Goal: Transaction & Acquisition: Download file/media

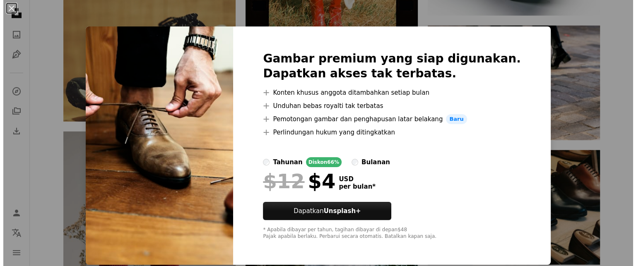
scroll to position [21263, 0]
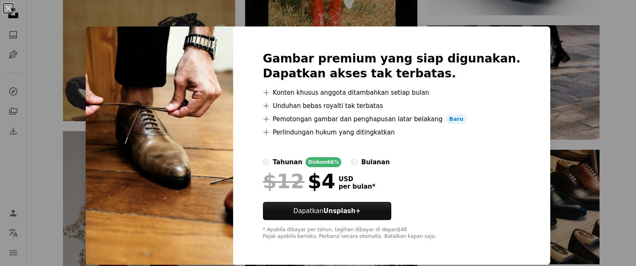
click at [609, 30] on div "An X shape Gambar premium yang siap digunakan. Dapatkan akses tak terbatas. A p…" at bounding box center [318, 133] width 636 height 266
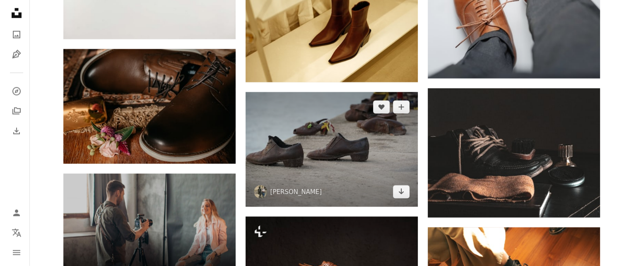
scroll to position [1783, 0]
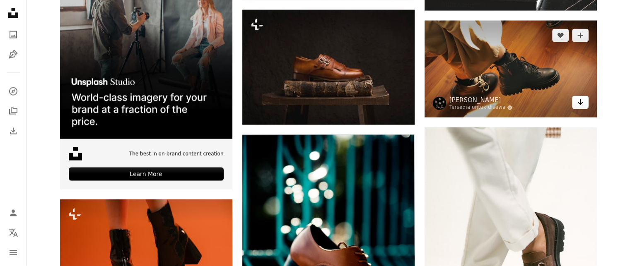
click at [581, 106] on icon "Arrow pointing down" at bounding box center [580, 102] width 7 height 10
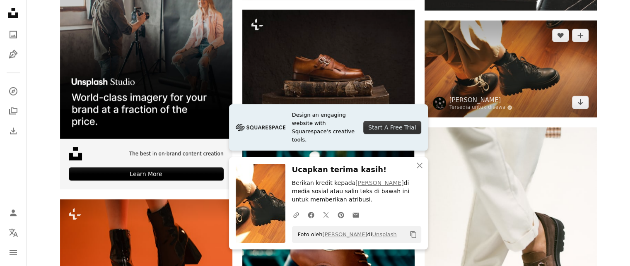
click at [517, 73] on img at bounding box center [510, 69] width 172 height 97
click at [495, 56] on img at bounding box center [510, 69] width 172 height 97
click at [515, 78] on img at bounding box center [510, 69] width 172 height 97
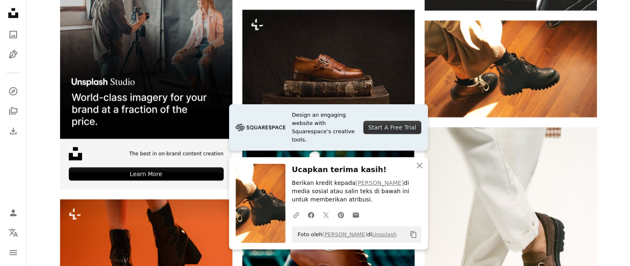
click at [257, 208] on img at bounding box center [261, 203] width 50 height 79
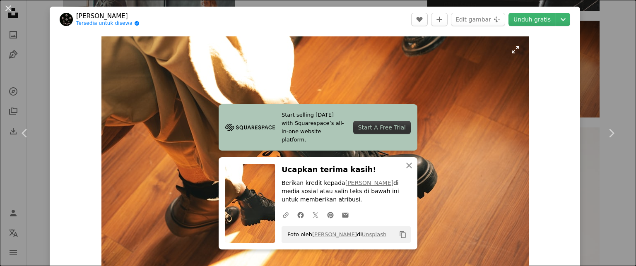
scroll to position [207, 0]
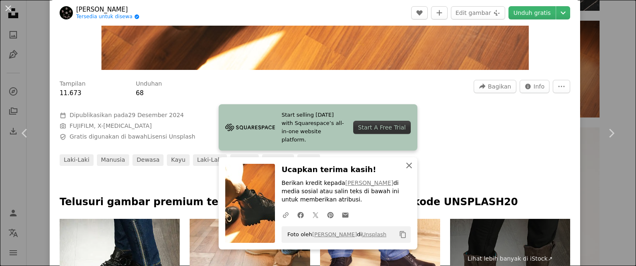
click at [406, 165] on icon "button" at bounding box center [409, 166] width 6 height 6
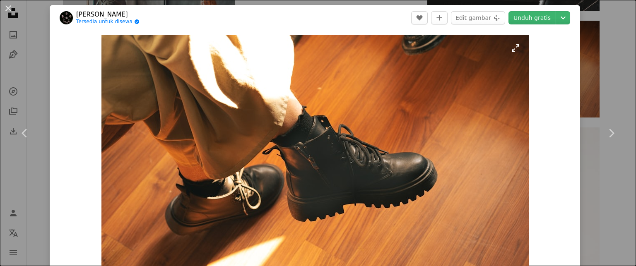
scroll to position [0, 0]
